Goal: Task Accomplishment & Management: Complete application form

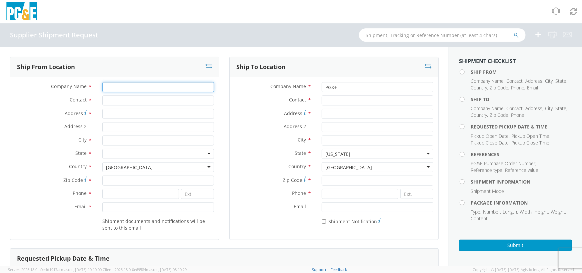
click at [139, 89] on input "Company Name *" at bounding box center [158, 87] width 112 height 10
type input "[PERSON_NAME] Iron Works"
type input "[PERSON_NAME]"
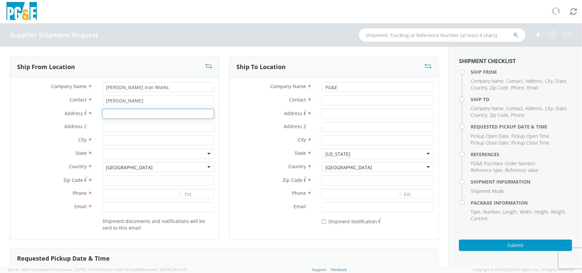
type input "[STREET_ADDRESS]"
type input "GArdena"
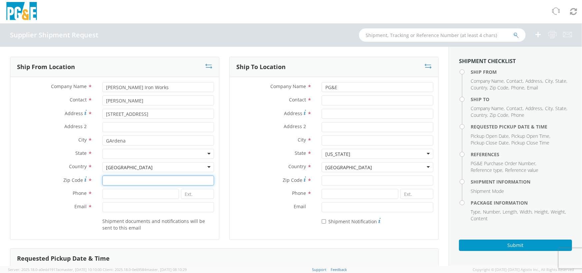
type input "90248"
type input "3233216520"
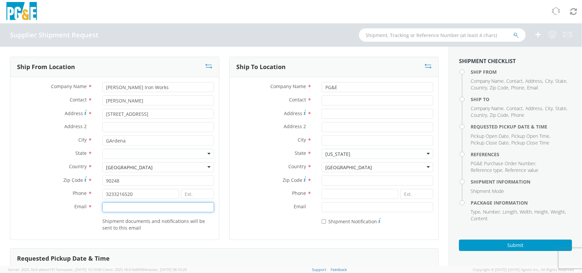
type input "[EMAIL_ADDRESS][DOMAIN_NAME]"
click at [112, 140] on input "GArdena" at bounding box center [158, 140] width 112 height 10
type input "Gardena"
click at [143, 168] on div "[GEOGRAPHIC_DATA]" at bounding box center [158, 167] width 112 height 10
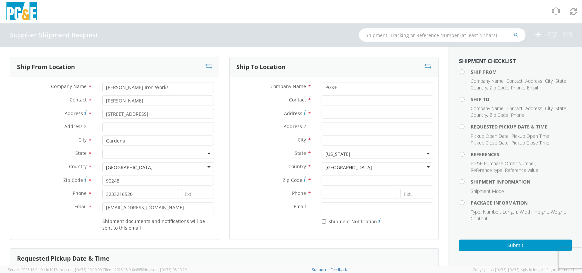
click at [185, 134] on div "Address 2 *" at bounding box center [114, 128] width 209 height 13
click at [148, 118] on input "[STREET_ADDRESS]" at bounding box center [158, 114] width 112 height 10
click at [203, 196] on input at bounding box center [197, 194] width 33 height 10
type input "101"
click at [376, 96] on input "Contact *" at bounding box center [378, 100] width 112 height 10
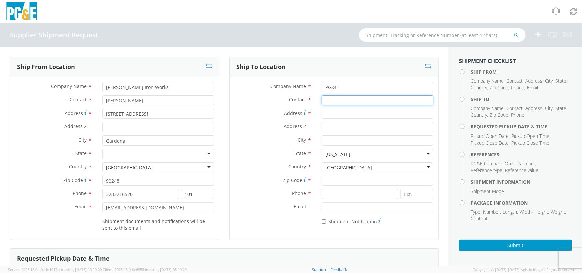
scroll to position [0, 0]
